Goal: Information Seeking & Learning: Learn about a topic

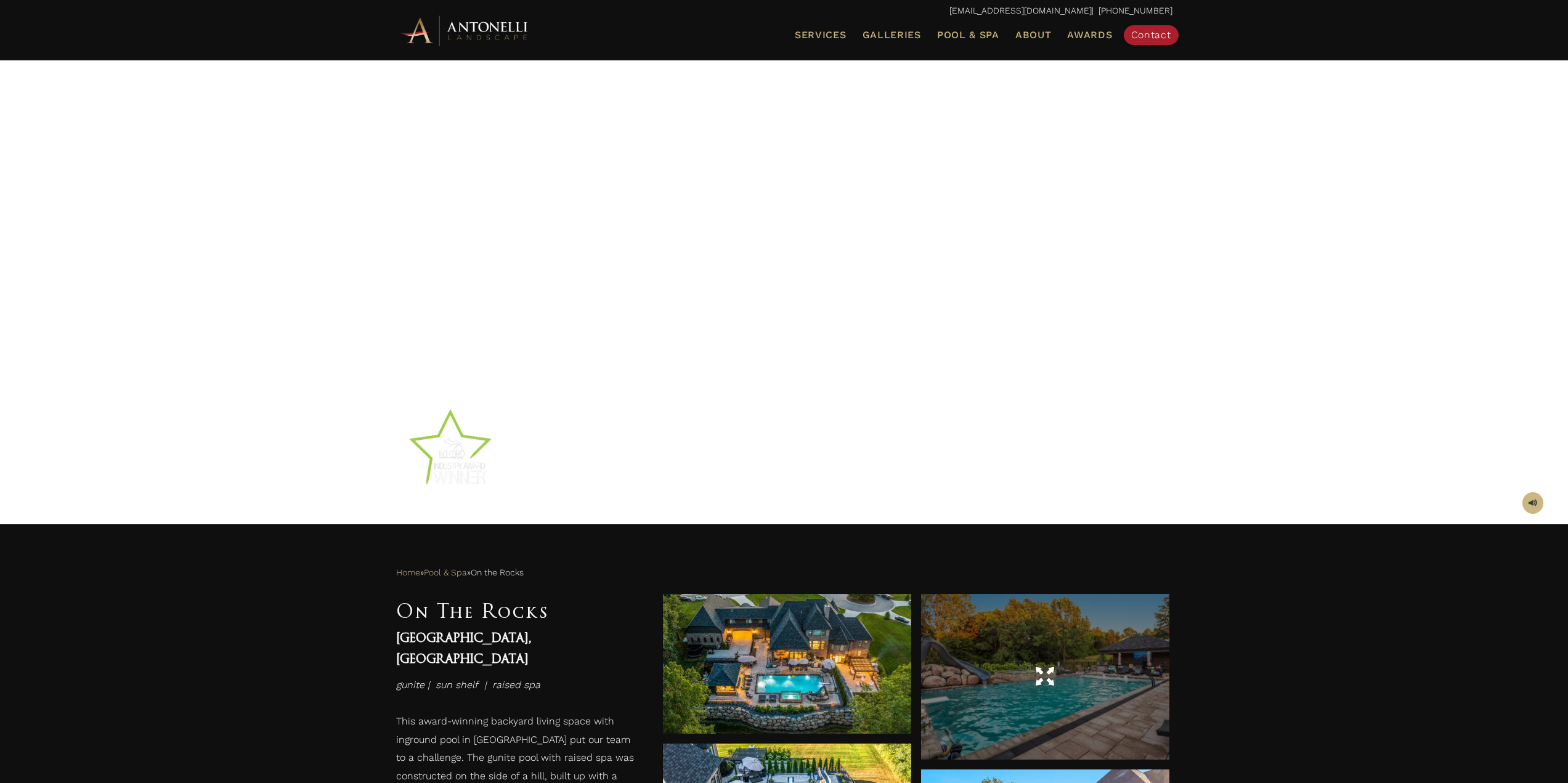
scroll to position [370, 0]
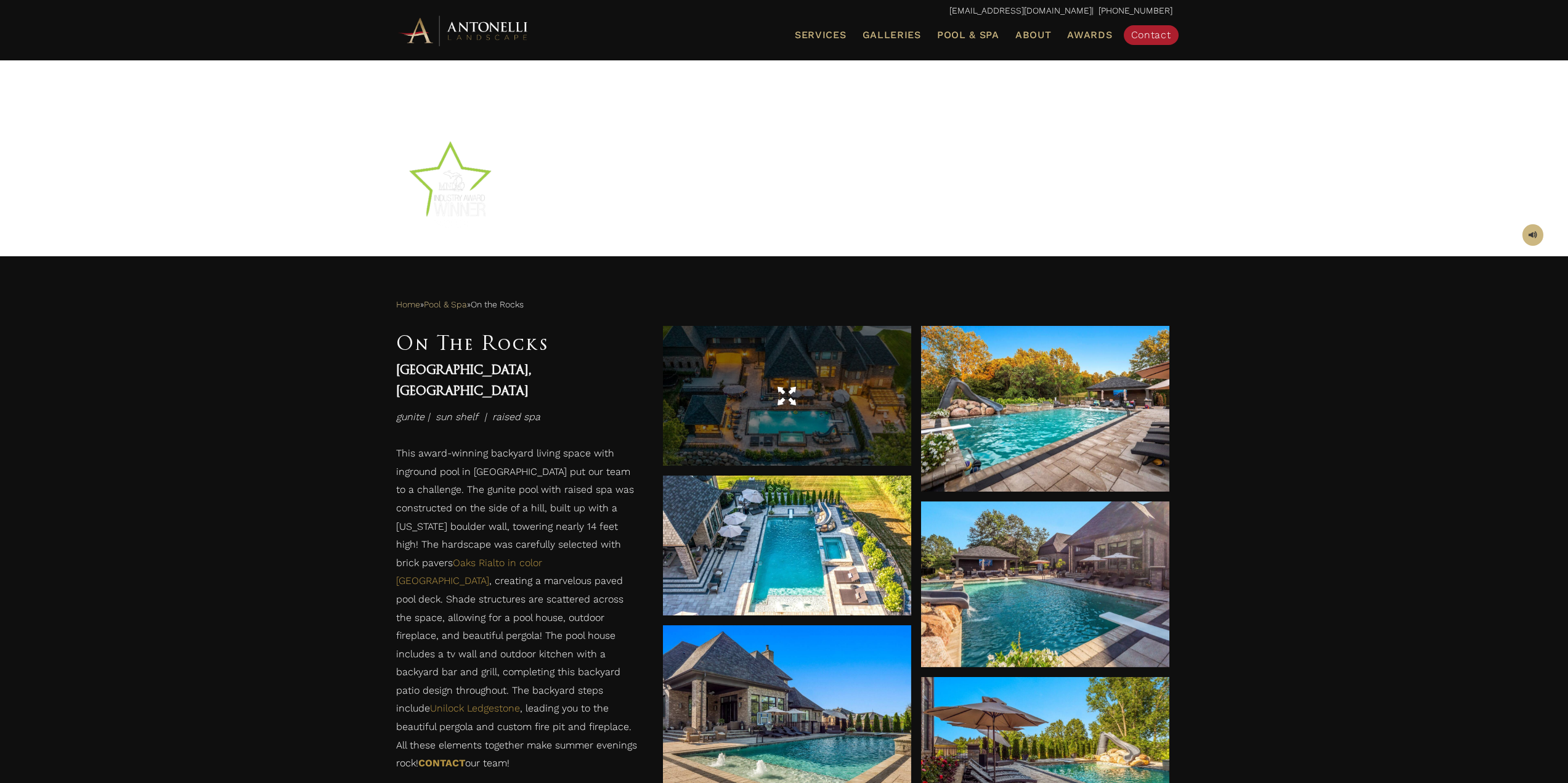
click at [812, 372] on div at bounding box center [786, 396] width 248 height 140
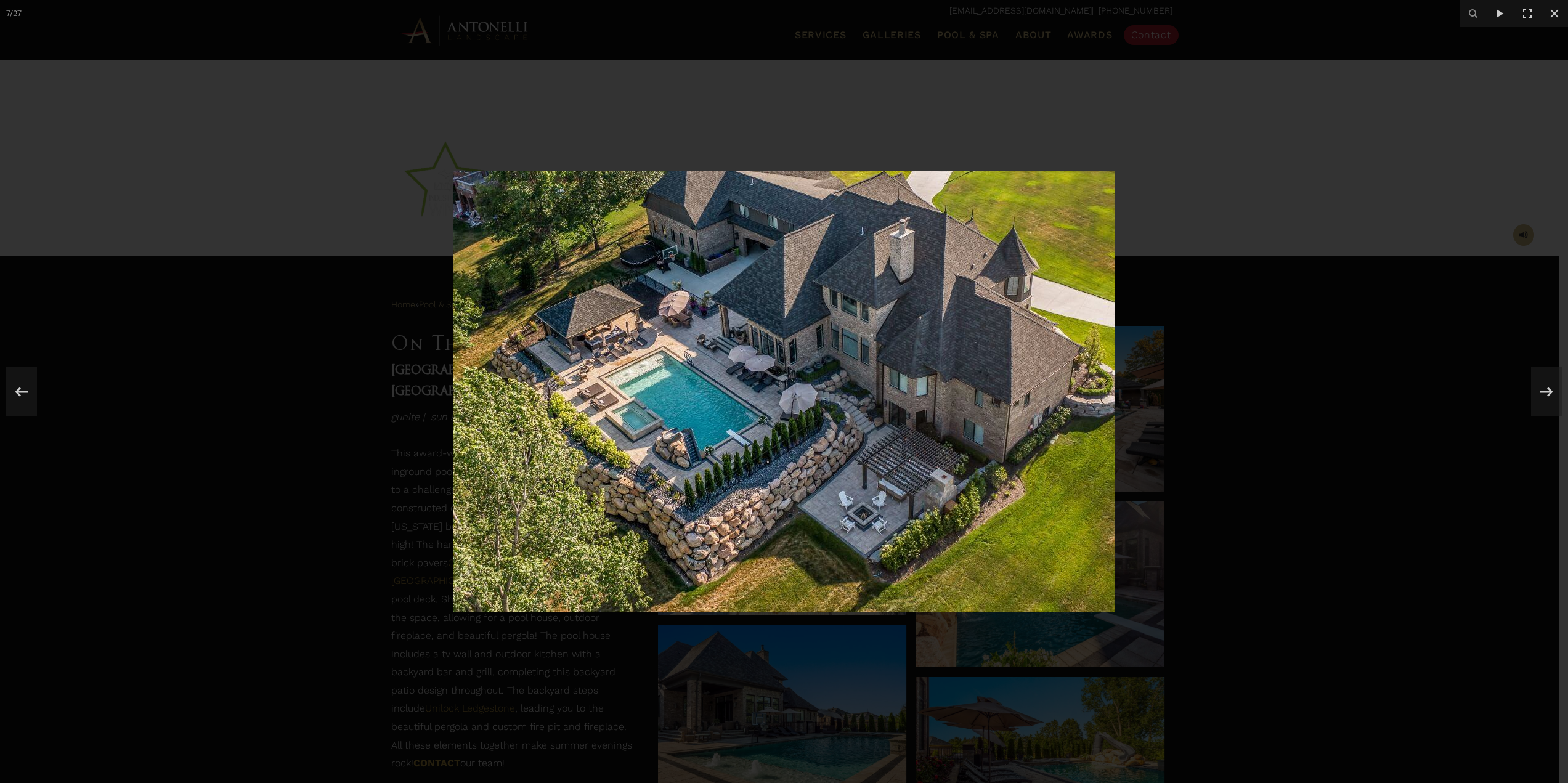
drag, startPoint x: 1482, startPoint y: 497, endPoint x: 1470, endPoint y: 490, distance: 13.9
click at [1481, 496] on div at bounding box center [784, 391] width 1568 height 783
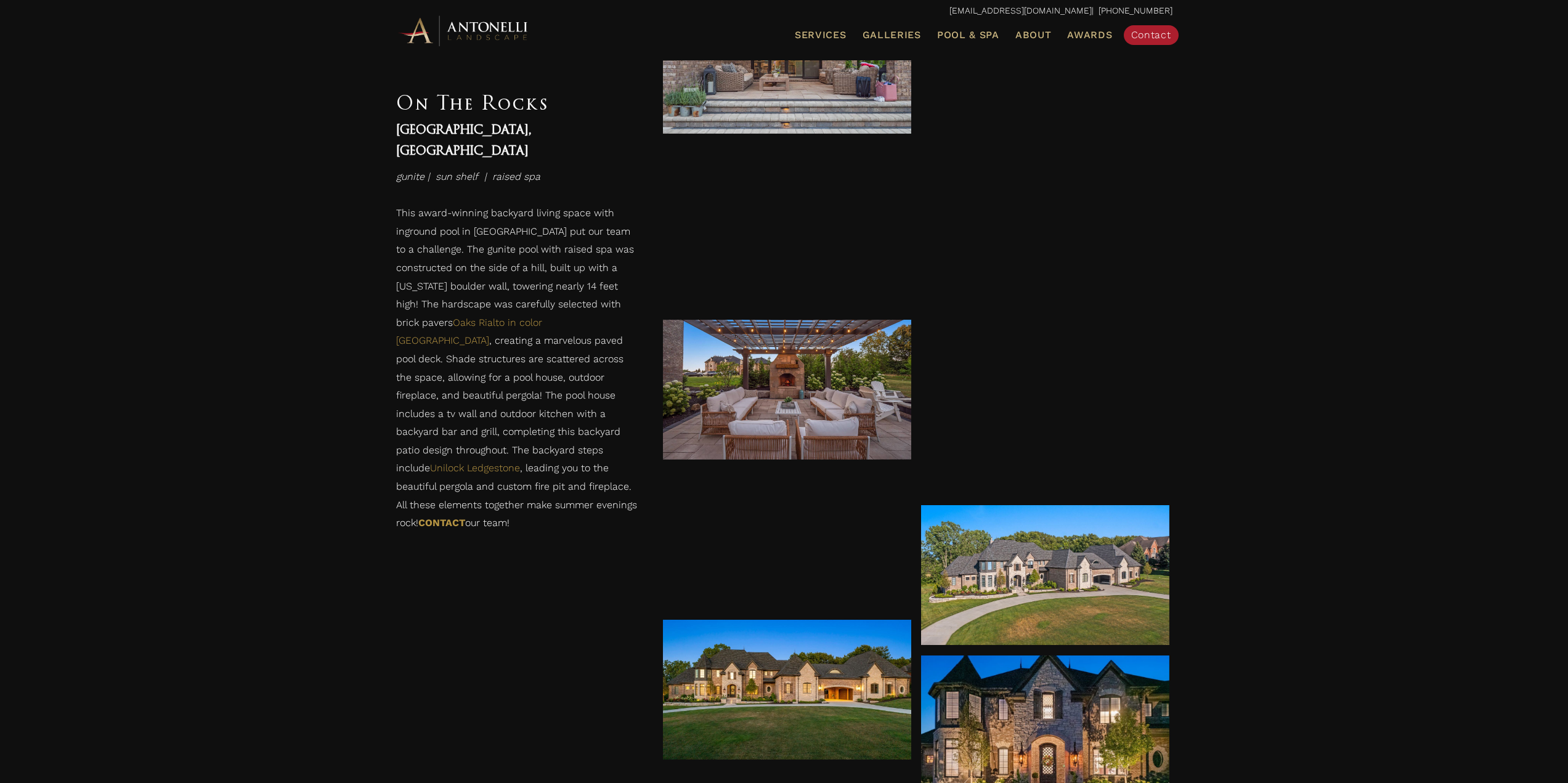
scroll to position [2402, 0]
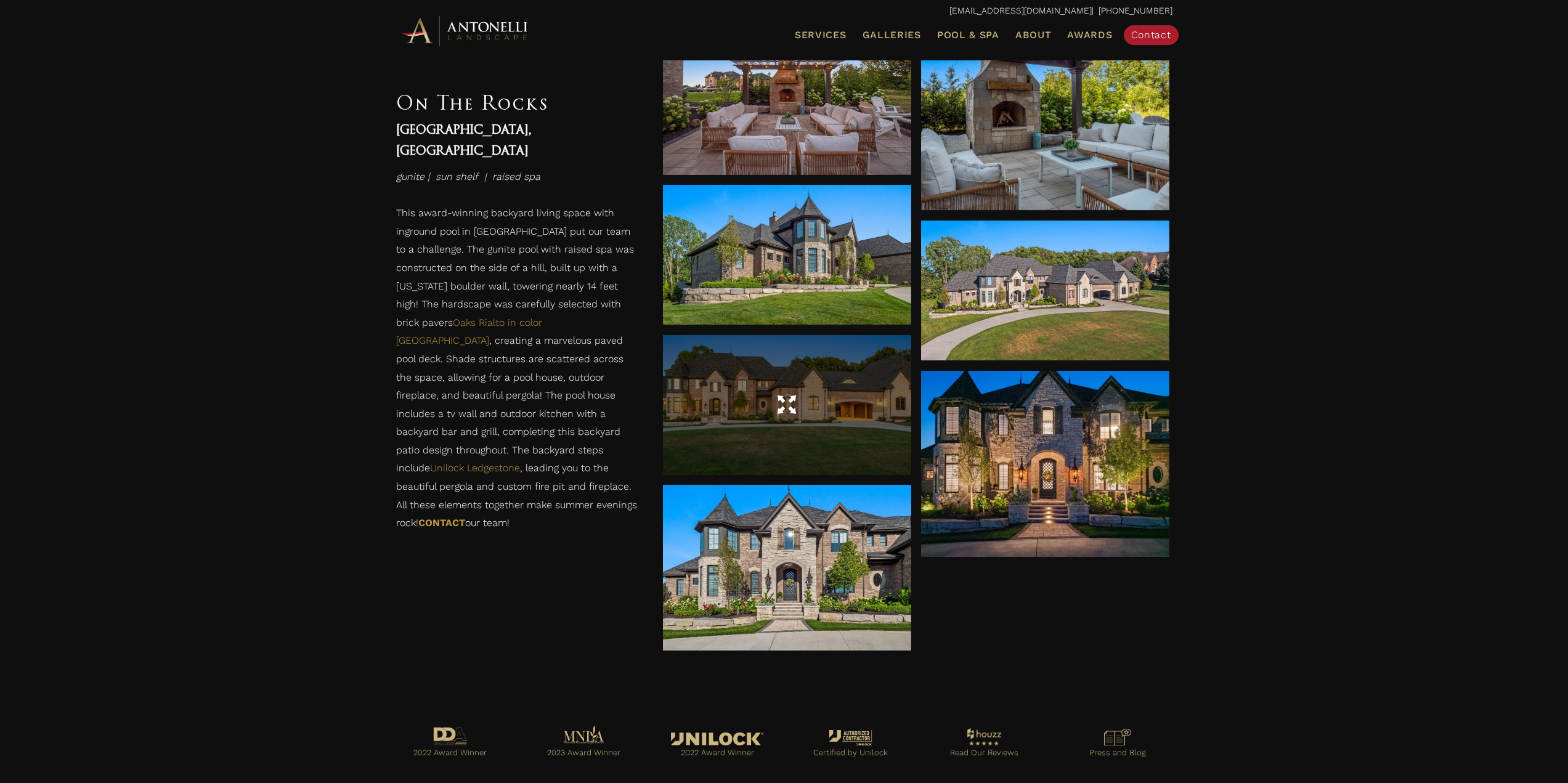
click at [844, 407] on div at bounding box center [786, 405] width 248 height 34
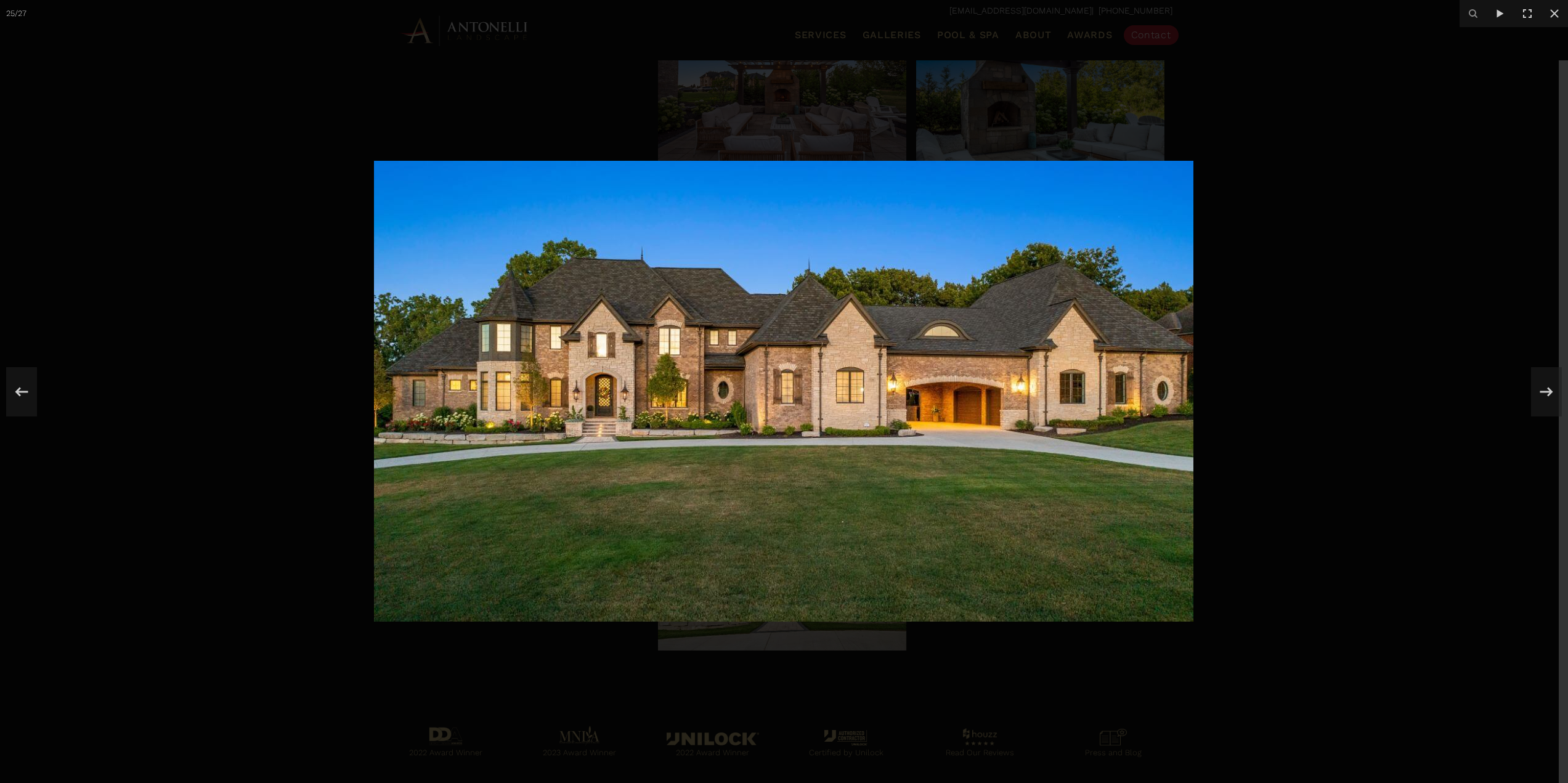
click at [1413, 373] on div at bounding box center [784, 391] width 1568 height 783
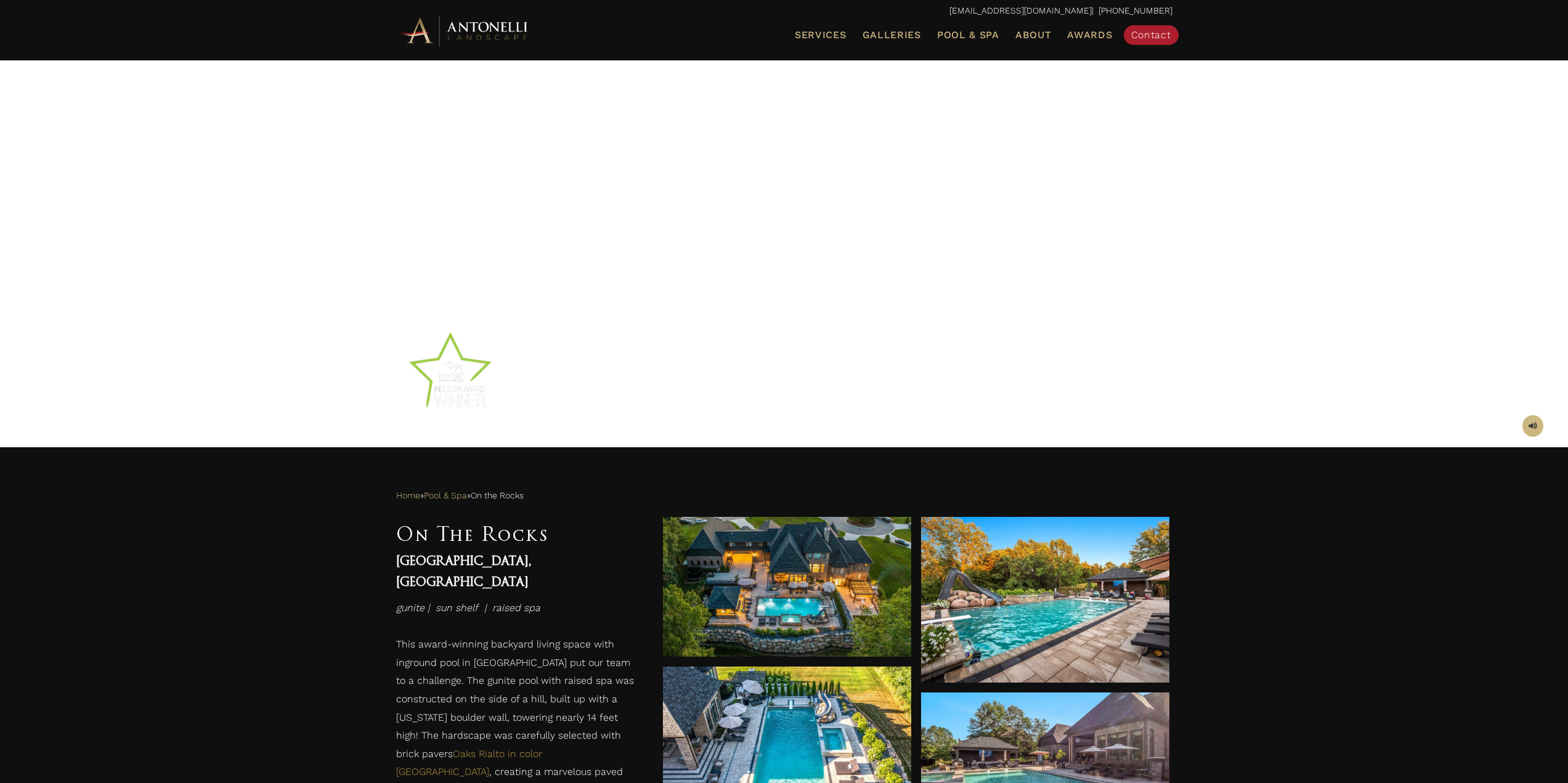
scroll to position [370, 0]
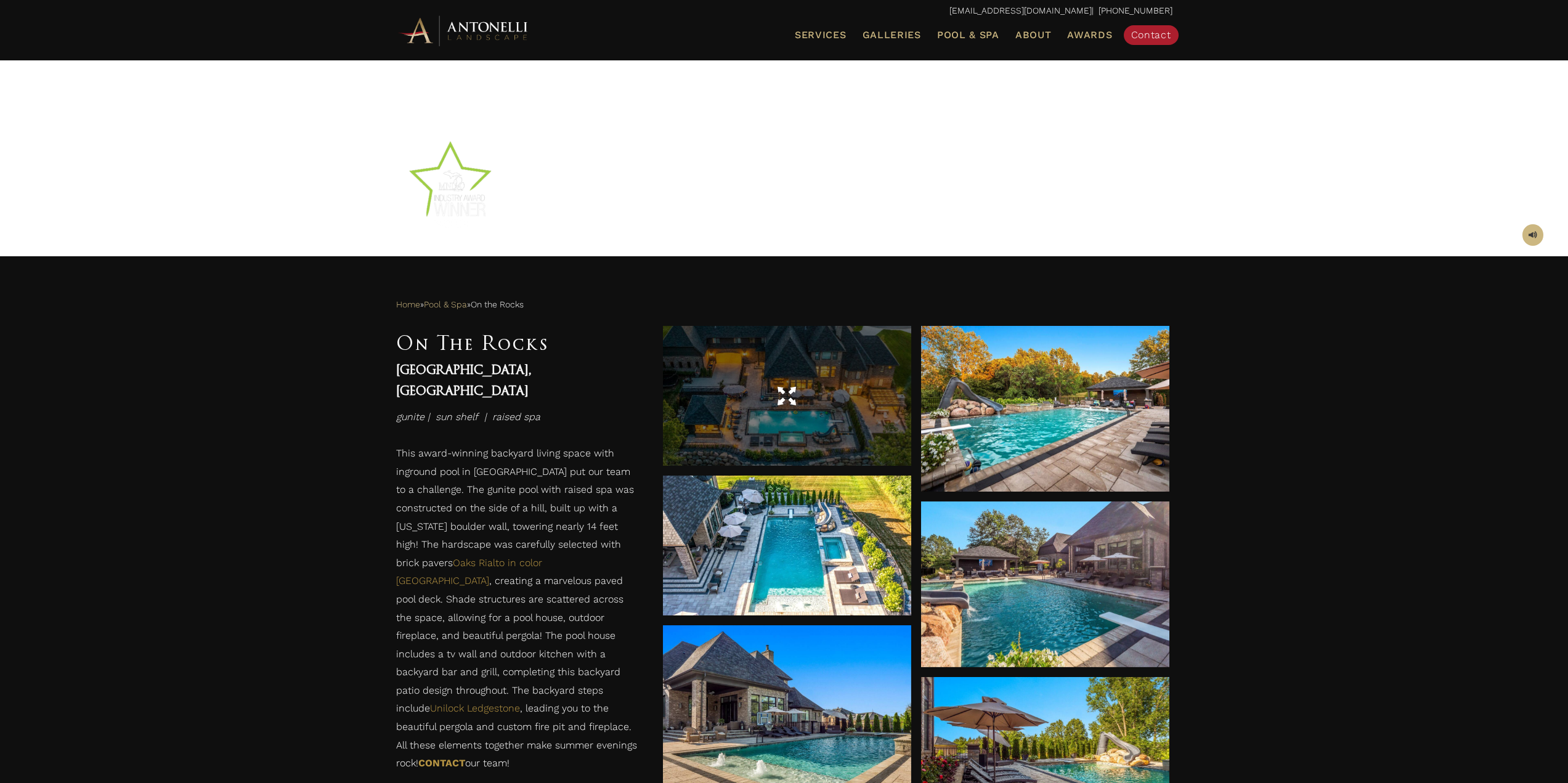
click at [845, 374] on div at bounding box center [786, 396] width 248 height 140
